Goal: Task Accomplishment & Management: Complete application form

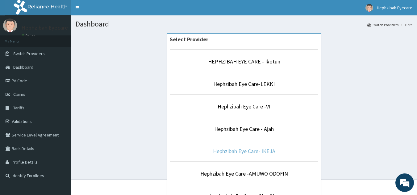
click at [270, 155] on link "Hephzibah Eye Care- IKEJA" at bounding box center [244, 151] width 62 height 7
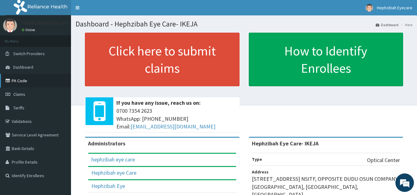
click at [39, 86] on link "PA Code" at bounding box center [35, 81] width 71 height 14
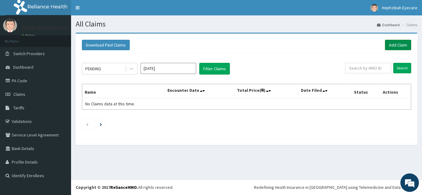
click at [392, 44] on link "Add Claim" at bounding box center [398, 45] width 26 height 10
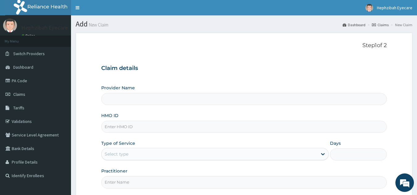
type input "Hephzibah Eye Care- IKEJA"
click at [120, 127] on input "HMO ID" at bounding box center [244, 127] width 286 height 12
paste input "RBN/10011/A"
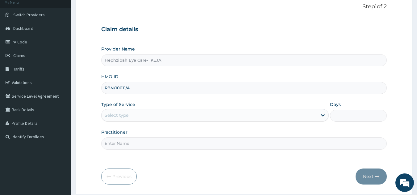
scroll to position [49, 0]
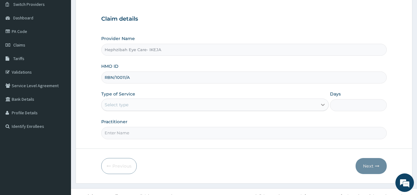
type input "RBN/10011/A"
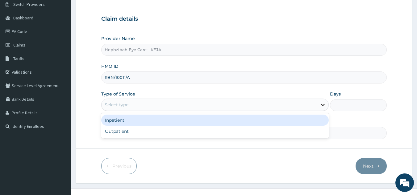
click at [321, 106] on icon at bounding box center [323, 105] width 6 height 6
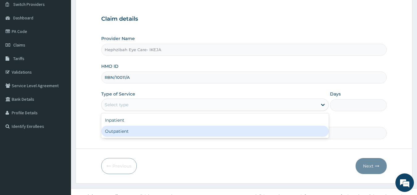
click at [200, 136] on div "Outpatient" at bounding box center [215, 131] width 228 height 11
type input "1"
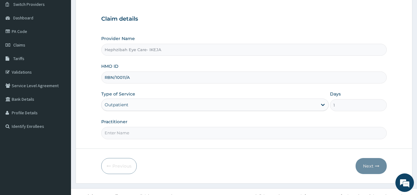
click at [136, 132] on input "Practitioner" at bounding box center [244, 133] width 286 height 12
type input "d"
type input "DR TEJIRI"
click at [377, 167] on icon "button" at bounding box center [377, 166] width 4 height 4
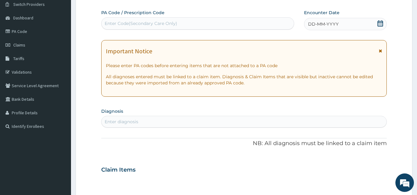
click at [162, 19] on div "Enter Code(Secondary Care Only)" at bounding box center [198, 24] width 193 height 10
paste input "PA/474F40"
type input "PA/474F40"
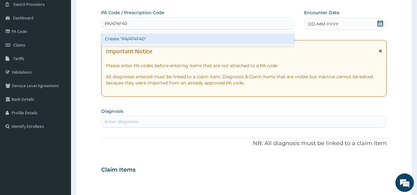
click at [130, 42] on div "Create "PA/474F40"" at bounding box center [197, 38] width 193 height 11
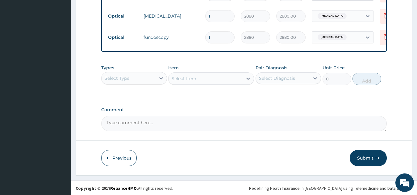
scroll to position [353, 0]
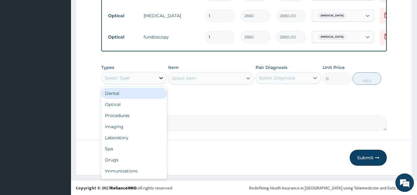
click at [160, 76] on icon at bounding box center [161, 78] width 6 height 6
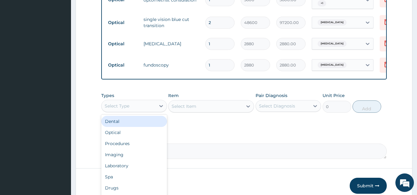
scroll to position [328, 0]
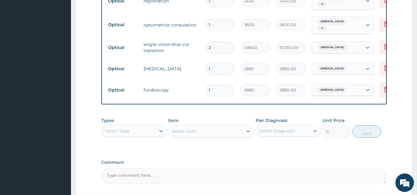
scroll to position [300, 0]
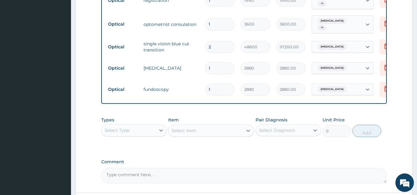
click at [166, 177] on textarea "Comment" at bounding box center [244, 175] width 286 height 15
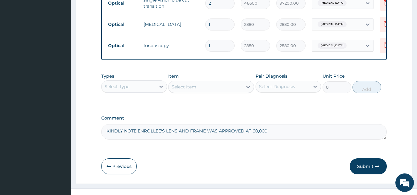
scroll to position [350, 0]
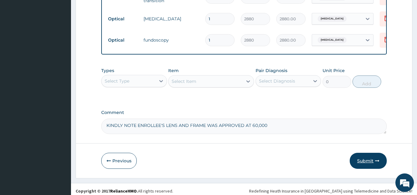
type textarea "KINDLY NOTE ENROLLEE'S LENS AND FRAME WAS APPROVED AT 60,000"
click at [361, 157] on button "Submit" at bounding box center [368, 161] width 37 height 16
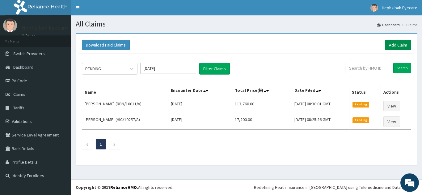
click at [404, 44] on link "Add Claim" at bounding box center [398, 45] width 26 height 10
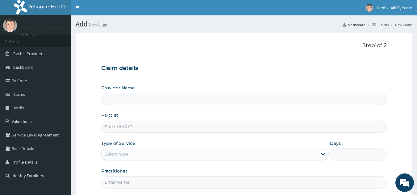
type input "Hephzibah Eye Care- IKEJA"
click at [150, 125] on input "HMO ID" at bounding box center [244, 127] width 286 height 12
paste input "GCE/10005/A"
type input "GCE/10005/A"
click at [322, 155] on icon at bounding box center [323, 154] width 6 height 6
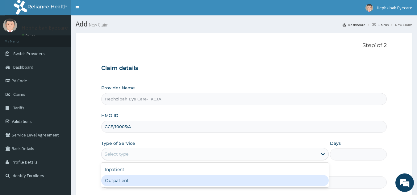
click at [270, 182] on div "Outpatient" at bounding box center [215, 180] width 228 height 11
type input "1"
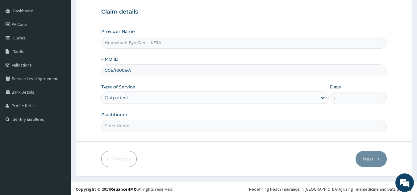
scroll to position [58, 0]
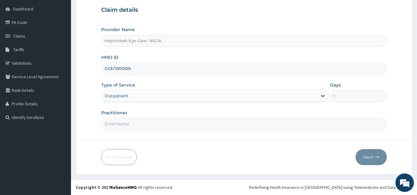
click at [142, 125] on input "Practitioner" at bounding box center [244, 124] width 286 height 12
type input "DR TEJIRI"
click at [375, 155] on button "Next" at bounding box center [371, 157] width 31 height 16
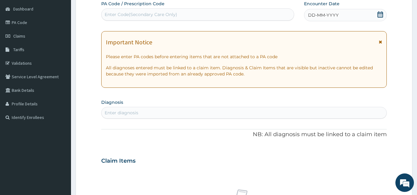
click at [190, 14] on div "Enter Code(Secondary Care Only)" at bounding box center [198, 15] width 193 height 10
paste input "PA/9AA5C7"
type input "PA/9AA5C7"
drag, startPoint x: 190, startPoint y: 14, endPoint x: 203, endPoint y: 37, distance: 26.5
click at [203, 37] on div "PA Code / Prescription Code Select is focused ,type to refine list, press Down …" at bounding box center [244, 161] width 286 height 320
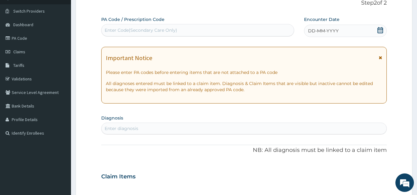
scroll to position [34, 0]
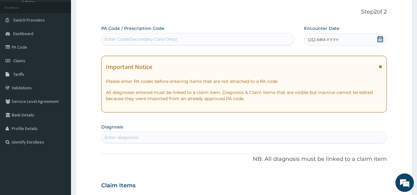
click at [232, 134] on div "Enter diagnosis" at bounding box center [244, 138] width 285 height 10
click at [190, 39] on div "Enter Code(Secondary Care Only)" at bounding box center [198, 39] width 193 height 10
paste input "PA/9AA5C7"
type input "PA/9AA5C7"
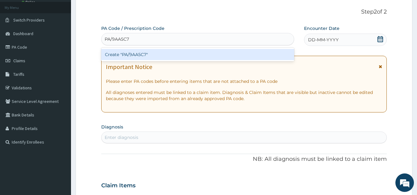
click at [188, 53] on div "Create "PA/9AA5C7"" at bounding box center [197, 54] width 193 height 11
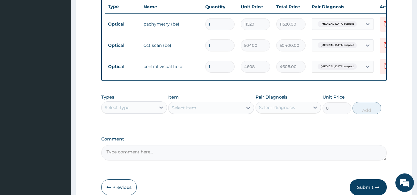
scroll to position [239, 0]
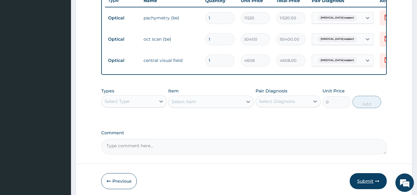
click at [375, 184] on icon "button" at bounding box center [377, 181] width 4 height 4
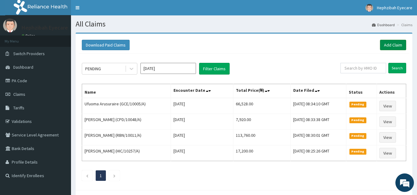
click at [396, 44] on link "Add Claim" at bounding box center [393, 45] width 26 height 10
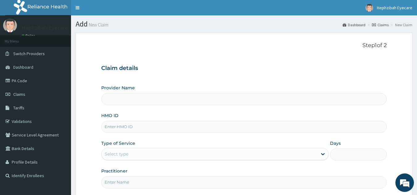
type input "Hephzibah Eye Care- IKEJA"
click at [154, 128] on input "HMO ID" at bounding box center [244, 127] width 286 height 12
paste input "ENP/10001/A"
type input "ENP/10001/A"
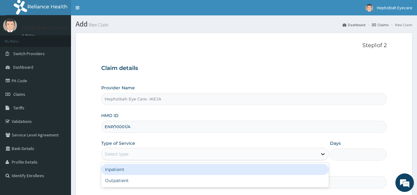
click at [325, 153] on icon at bounding box center [323, 154] width 6 height 6
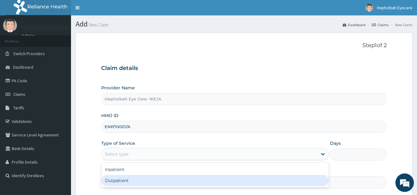
click at [277, 184] on div "Outpatient" at bounding box center [215, 180] width 228 height 11
type input "1"
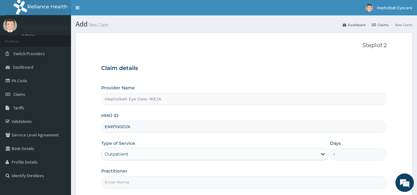
click at [141, 127] on input "ENP/10001/A" at bounding box center [244, 127] width 286 height 12
type input "E"
paste input "ENP/10001/A"
type input "ENP/10001/A"
click at [163, 139] on div "Provider Name Hephzibah Eye Care- IKEJA HMO ID ENP/10001/A Type of Service Outp…" at bounding box center [244, 137] width 286 height 104
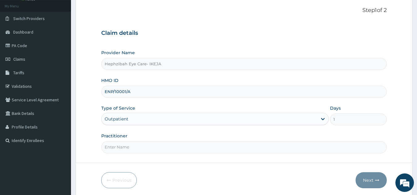
scroll to position [49, 0]
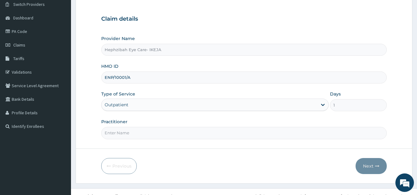
click at [134, 132] on input "Practitioner" at bounding box center [244, 133] width 286 height 12
type input "DR [PERSON_NAME]"
click at [380, 168] on button "Next" at bounding box center [371, 166] width 31 height 16
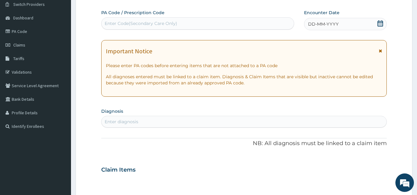
click at [190, 23] on div "Enter Code(Secondary Care Only)" at bounding box center [198, 24] width 193 height 10
paste input "PA/6249B3"
type input "PA/6249B3"
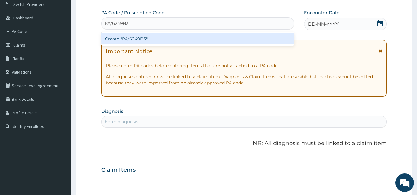
click at [191, 37] on div "Create "PA/6249B3"" at bounding box center [197, 38] width 193 height 11
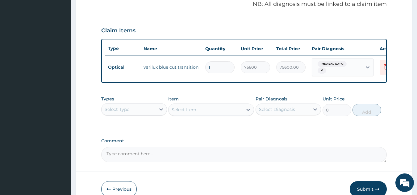
scroll to position [196, 0]
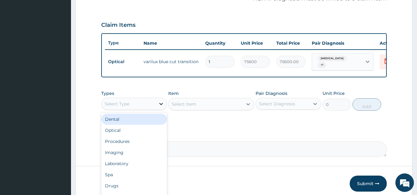
click at [161, 107] on icon at bounding box center [161, 104] width 6 height 6
click at [196, 127] on div "PA Code / Prescription Code PA/6249B3 Encounter Date 05-09-2025 Important Notic…" at bounding box center [244, 10] width 286 height 295
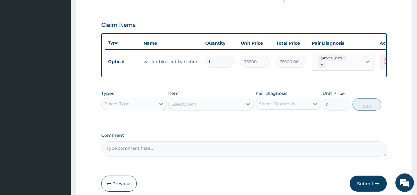
click at [166, 152] on textarea "Comment" at bounding box center [244, 149] width 286 height 15
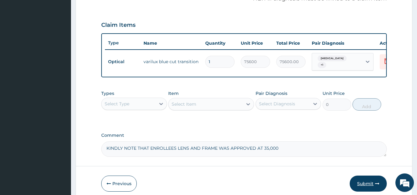
type textarea "KINDLY NOTE THAT ENROLLEES LENS AND FRAME WAS APPROVED AT 35,000"
click at [368, 190] on button "Submit" at bounding box center [368, 184] width 37 height 16
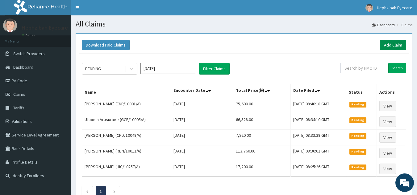
click at [390, 44] on link "Add Claim" at bounding box center [393, 45] width 26 height 10
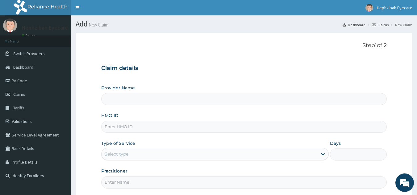
type input "Hephzibah Eye Care- IKEJA"
click at [160, 129] on input "HMO ID" at bounding box center [244, 127] width 286 height 12
paste input "ENP/10001/A"
type input "ENP/10001/A"
click at [324, 153] on icon at bounding box center [323, 154] width 6 height 6
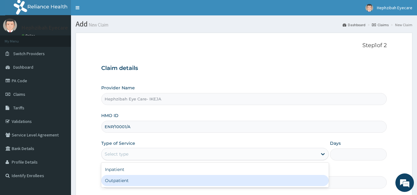
click at [225, 183] on div "Outpatient" at bounding box center [215, 180] width 228 height 11
type input "1"
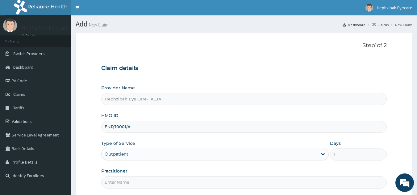
click at [188, 180] on input "Practitioner" at bounding box center [244, 183] width 286 height 12
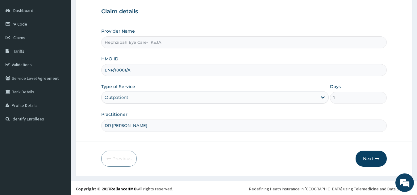
scroll to position [58, 0]
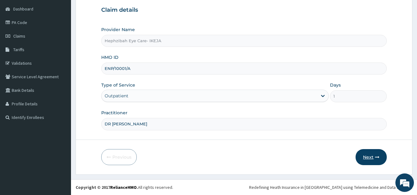
type input "DR [PERSON_NAME]"
click at [375, 157] on icon "button" at bounding box center [377, 157] width 4 height 4
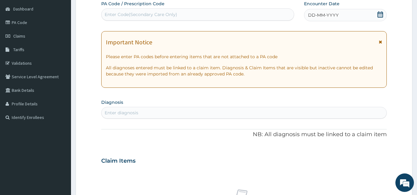
click at [187, 13] on div "Enter Code(Secondary Care Only)" at bounding box center [198, 15] width 193 height 10
paste input "PA/C369F"
type input "P"
paste input "PA/C369F"
type input "P"
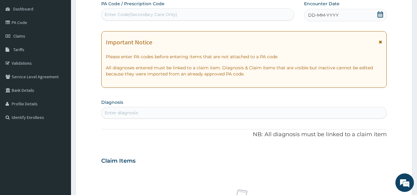
paste input "PA/C369FE"
type input "PA/C369FE"
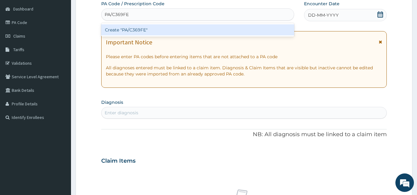
click at [194, 28] on div "Create "PA/C369FE"" at bounding box center [197, 29] width 193 height 11
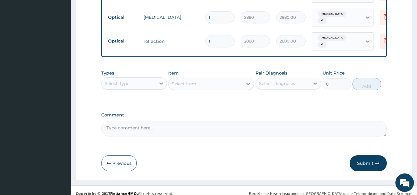
scroll to position [289, 0]
click at [373, 158] on button "Submit" at bounding box center [368, 163] width 37 height 16
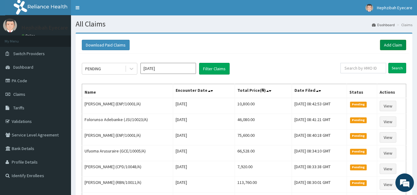
click at [394, 44] on link "Add Claim" at bounding box center [393, 45] width 26 height 10
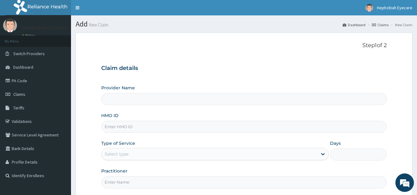
type input "Hephzibah Eye Care- IKEJA"
click at [145, 125] on input "HMO ID" at bounding box center [244, 127] width 286 height 12
paste input "ISW/10132/B"
type input "ISW/10132/B"
click at [322, 153] on icon at bounding box center [323, 154] width 6 height 6
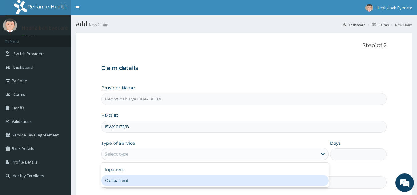
click at [196, 184] on div "Outpatient" at bounding box center [215, 180] width 228 height 11
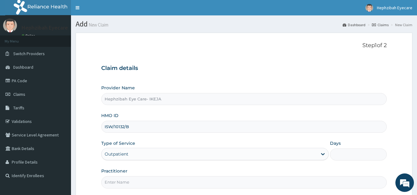
type input "1"
click at [184, 186] on input "Practitioner" at bounding box center [244, 183] width 286 height 12
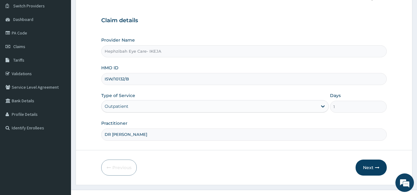
scroll to position [49, 0]
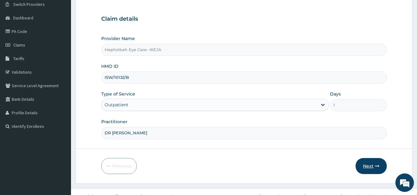
type input "DR [PERSON_NAME]"
click at [373, 166] on button "Next" at bounding box center [371, 166] width 31 height 16
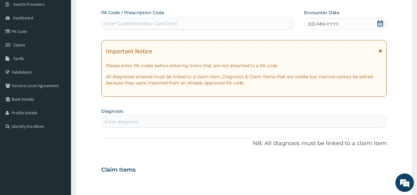
click at [203, 22] on div "Enter Code(Secondary Care Only)" at bounding box center [198, 24] width 193 height 10
paste input "PA/CEDC4D"
type input "PA/CEDC4D"
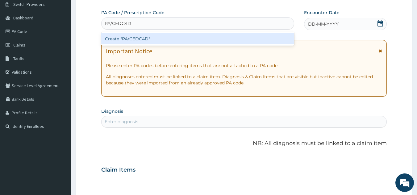
click at [204, 38] on div "Create "PA/CEDC4D"" at bounding box center [197, 38] width 193 height 11
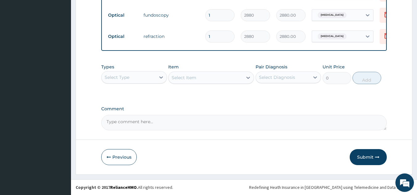
scroll to position [289, 0]
click at [360, 158] on button "Submit" at bounding box center [368, 157] width 37 height 16
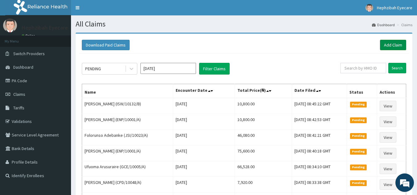
click at [393, 44] on link "Add Claim" at bounding box center [393, 45] width 26 height 10
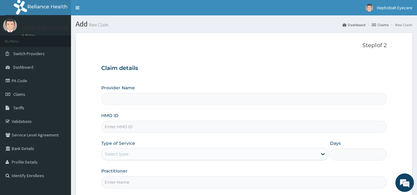
type input "Hephzibah Eye Care- IKEJA"
click at [158, 132] on input "HMO ID" at bounding box center [244, 127] width 286 height 12
paste input "ISW/10132/D"
type input "ISW/10132/D"
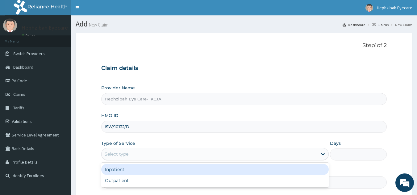
click at [316, 154] on div "Select type" at bounding box center [210, 154] width 216 height 10
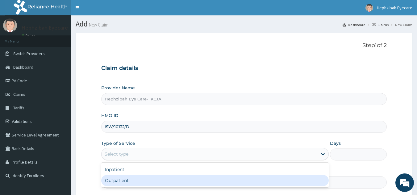
click at [284, 181] on div "Outpatient" at bounding box center [215, 180] width 228 height 11
type input "1"
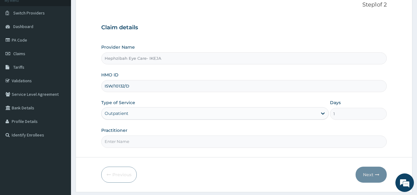
scroll to position [49, 0]
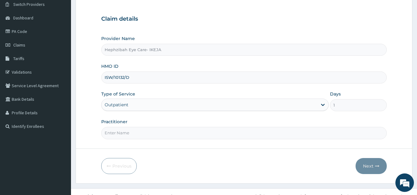
click at [316, 133] on input "Practitioner" at bounding box center [244, 133] width 286 height 12
type input "DR [PERSON_NAME]"
click at [382, 167] on button "Next" at bounding box center [371, 166] width 31 height 16
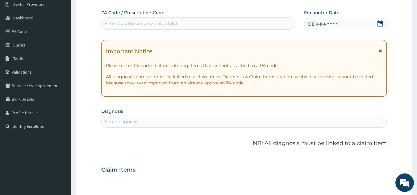
click at [208, 23] on div "Enter Code(Secondary Care Only)" at bounding box center [198, 24] width 193 height 10
paste input "PA/285194"
type input "PA/285194"
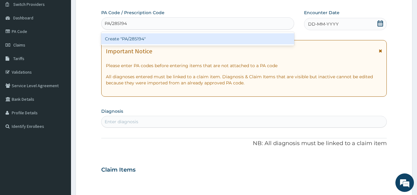
click at [209, 36] on div "Create "PA/285194"" at bounding box center [197, 38] width 193 height 11
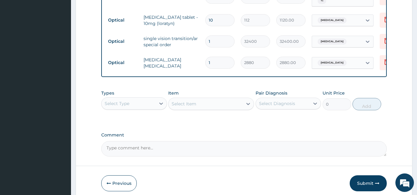
scroll to position [339, 0]
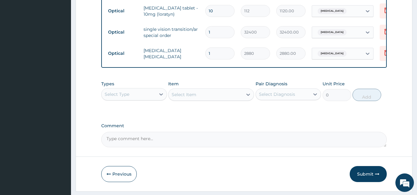
click at [138, 140] on textarea "Comment" at bounding box center [244, 139] width 286 height 15
click at [137, 136] on textarea "KINDLY NOTETHAT ENROLLEES LENS WAS APPROVED AT 30,000" at bounding box center [244, 139] width 286 height 15
click at [190, 138] on textarea "KINDLY NOTE THAT ENROLLEES LENS WAS APPROVED AT 30,000" at bounding box center [244, 139] width 286 height 15
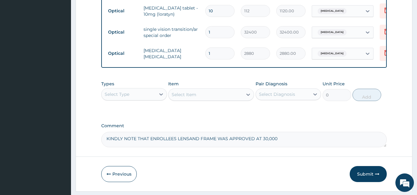
click at [189, 139] on textarea "KINDLY NOTE THAT ENROLLEES LENSAND FRAME WAS APPROVED AT 30,000" at bounding box center [244, 139] width 286 height 15
type textarea "KINDLY NOTE THAT ENROLLEES LENS AND FRAME WAS APPROVED AT 30,000"
click at [378, 173] on icon "button" at bounding box center [377, 174] width 4 height 4
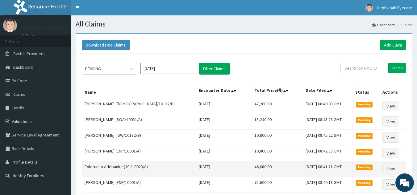
drag, startPoint x: 0, startPoint y: 0, endPoint x: 399, endPoint y: 171, distance: 434.6
click at [399, 171] on tr "Folorunso Adebanke (JSI/10023/A) [DATE] 46,080.00 [DATE] 08:41:21 GMT Pending V…" at bounding box center [244, 169] width 324 height 16
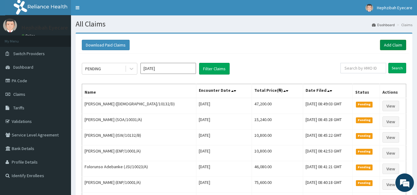
click at [399, 43] on link "Add Claim" at bounding box center [393, 45] width 26 height 10
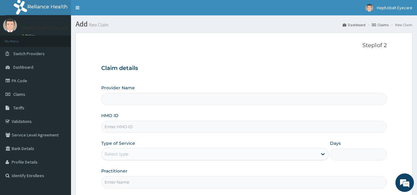
type input "Hephzibah Eye Care- IKEJA"
click at [171, 127] on input "HMO ID" at bounding box center [244, 127] width 286 height 12
paste input "ISW/10132/B"
type input "ISW/10132/B"
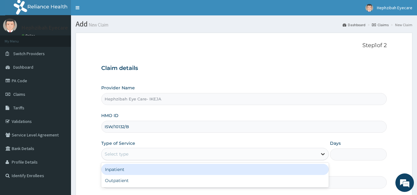
click at [322, 154] on icon at bounding box center [323, 155] width 4 height 2
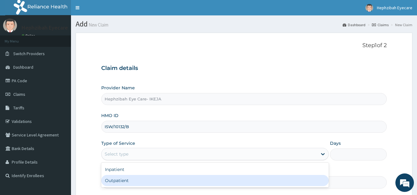
click at [306, 184] on div "Outpatient" at bounding box center [215, 180] width 228 height 11
type input "1"
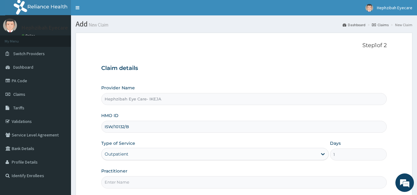
click at [246, 185] on input "Practitioner" at bounding box center [244, 183] width 286 height 12
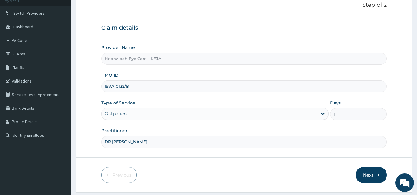
scroll to position [49, 0]
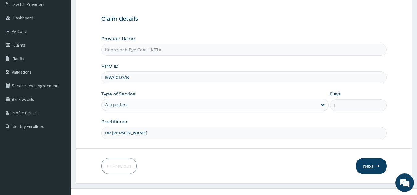
type input "DR TEJIRI"
click at [379, 165] on icon "button" at bounding box center [377, 166] width 4 height 4
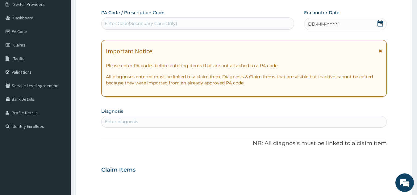
click at [170, 23] on div "Enter Code(Secondary Care Only)" at bounding box center [141, 23] width 73 height 6
paste input "PA/B2386E"
type input "PA/B2386E"
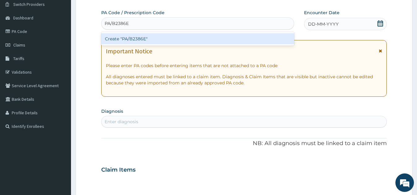
click at [172, 38] on div "Create "PA/B2386E"" at bounding box center [197, 38] width 193 height 11
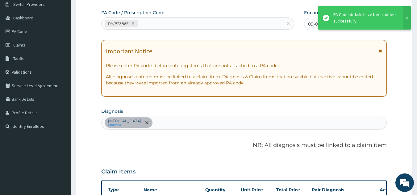
scroll to position [159, 0]
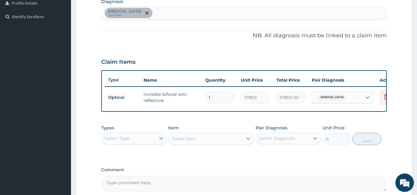
click at [141, 189] on textarea "Comment" at bounding box center [244, 183] width 286 height 15
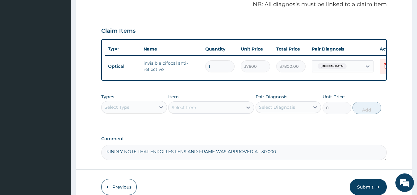
scroll to position [196, 0]
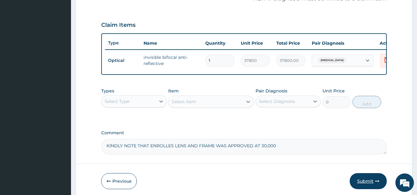
type textarea "KINDLY NOTE THAT ENROLLES LENS AND FRAME WAS APPROVED AT 30,000"
click at [371, 185] on button "Submit" at bounding box center [368, 182] width 37 height 16
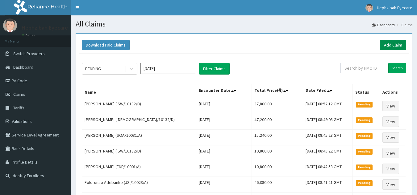
click at [395, 45] on link "Add Claim" at bounding box center [393, 45] width 26 height 10
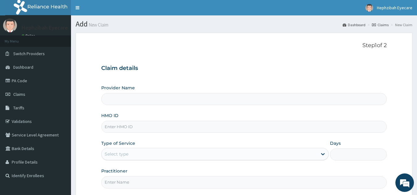
type input "Hephzibah Eye Care- IKEJA"
click at [185, 128] on input "HMO ID" at bounding box center [244, 127] width 286 height 12
paste input "NPM/10050/C"
type input "NPM/10050/C"
click at [322, 154] on icon at bounding box center [323, 155] width 4 height 2
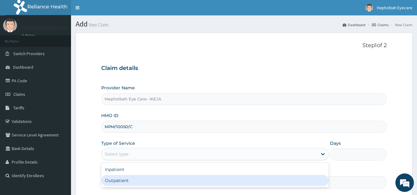
click at [313, 181] on div "Outpatient" at bounding box center [215, 180] width 228 height 11
type input "1"
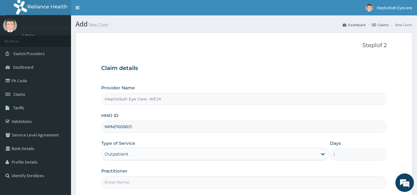
click at [253, 184] on input "Practitioner" at bounding box center [244, 183] width 286 height 12
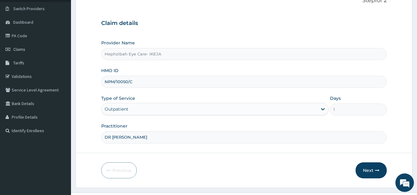
scroll to position [49, 0]
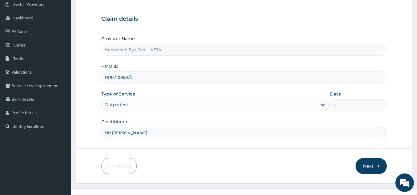
type input "DR [PERSON_NAME]"
click at [375, 165] on icon "button" at bounding box center [377, 166] width 4 height 4
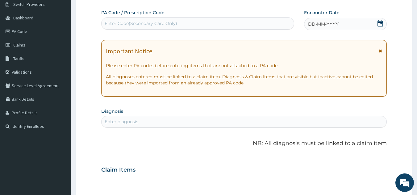
click at [190, 24] on div "Enter Code(Secondary Care Only)" at bounding box center [198, 24] width 193 height 10
paste input "PA/E47873"
type input "PA/E47873"
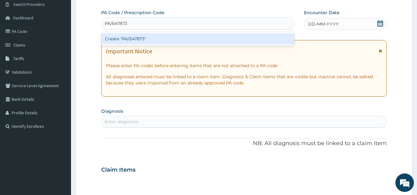
click at [191, 37] on div "Create "PA/E47873"" at bounding box center [197, 38] width 193 height 11
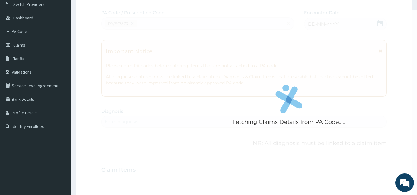
click at [296, 68] on div "Fetching Claims Details from PA Code....." at bounding box center [288, 107] width 375 height 195
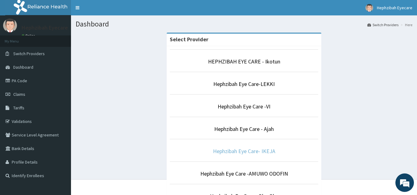
click at [246, 148] on link "Hephzibah Eye Care- IKEJA" at bounding box center [244, 151] width 62 height 7
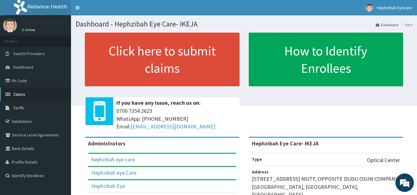
click at [35, 92] on link "Claims" at bounding box center [35, 95] width 71 height 14
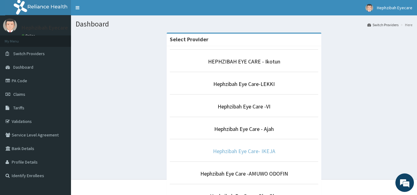
click at [243, 151] on link "Hephzibah Eye Care- IKEJA" at bounding box center [244, 151] width 62 height 7
click at [240, 151] on link "Hephzibah Eye Care- IKEJA" at bounding box center [244, 151] width 62 height 7
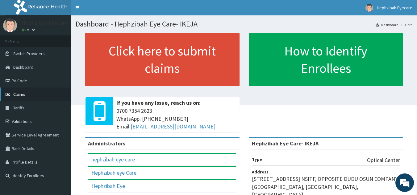
click at [16, 96] on span "Claims" at bounding box center [19, 95] width 12 height 6
click at [29, 75] on link "PA Code" at bounding box center [35, 81] width 71 height 14
